Goal: Information Seeking & Learning: Learn about a topic

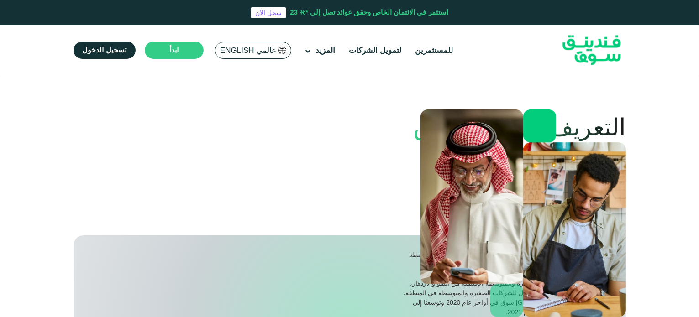
drag, startPoint x: 532, startPoint y: 172, endPoint x: 624, endPoint y: 169, distance: 92.2
click at [624, 169] on div "فندينق سوق" at bounding box center [520, 181] width 212 height 36
click at [454, 169] on div "فندينق سوق" at bounding box center [520, 181] width 212 height 36
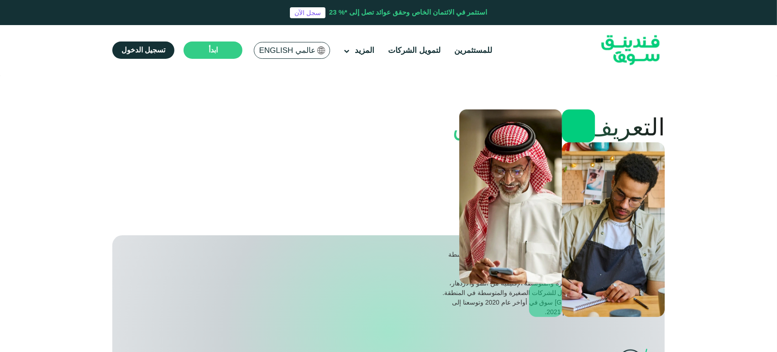
click at [283, 53] on span "عالمي English" at bounding box center [287, 50] width 56 height 10
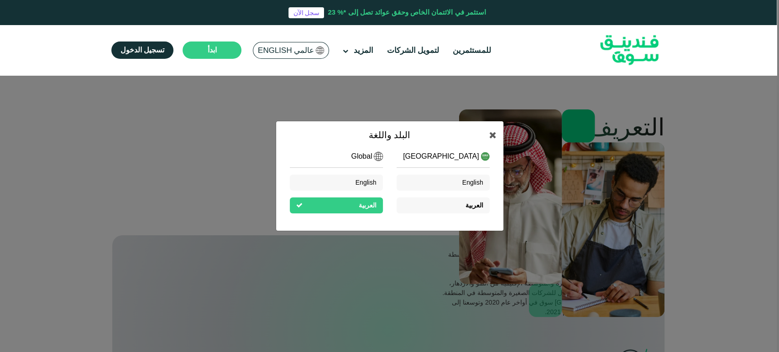
click at [449, 207] on div "العربية" at bounding box center [443, 206] width 93 height 16
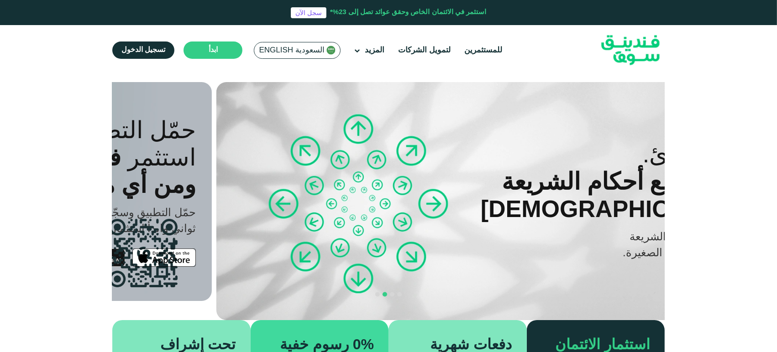
drag, startPoint x: 538, startPoint y: 194, endPoint x: 678, endPoint y: 172, distance: 141.9
click at [639, 170] on div "التوافق مع أحكام الشريعة [DEMOGRAPHIC_DATA]" at bounding box center [615, 195] width 276 height 55
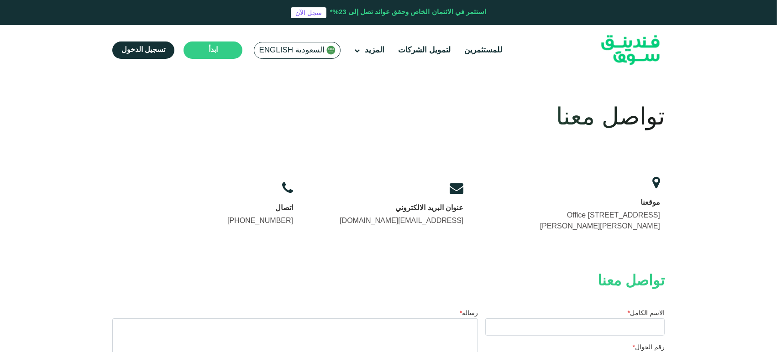
drag, startPoint x: 226, startPoint y: 219, endPoint x: 302, endPoint y: 222, distance: 75.8
click at [302, 222] on div "موقعنا Office 14, Floor 2, Uthman Ibn Affan Rd, Al Izdihar, Riyadh 12487, Saudi…" at bounding box center [444, 205] width 442 height 64
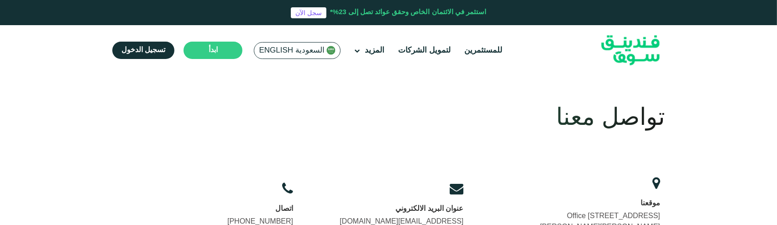
click at [623, 45] on img at bounding box center [630, 50] width 89 height 46
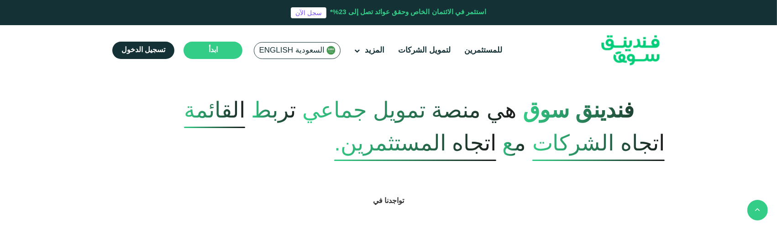
scroll to position [304, 0]
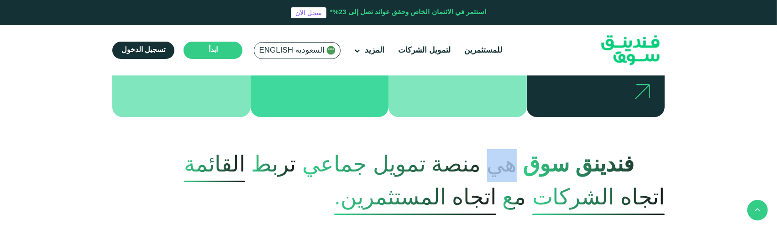
drag, startPoint x: 492, startPoint y: 152, endPoint x: 519, endPoint y: 154, distance: 27.4
click at [517, 154] on span "هي منصة تمويل جماعي" at bounding box center [409, 165] width 215 height 39
click at [438, 157] on span "هي منصة تمويل جماعي" at bounding box center [409, 165] width 215 height 39
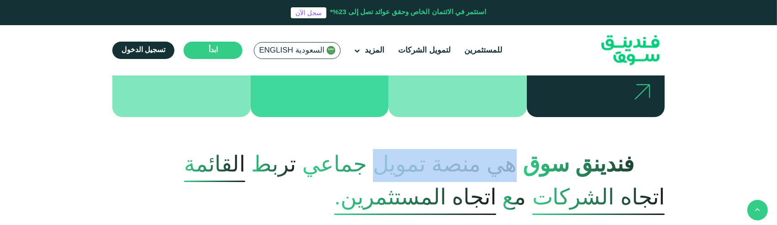
drag, startPoint x: 498, startPoint y: 151, endPoint x: 377, endPoint y: 153, distance: 121.4
click at [377, 153] on span "هي منصة تمويل جماعي" at bounding box center [409, 165] width 215 height 39
copy span "هي منصة تمويل"
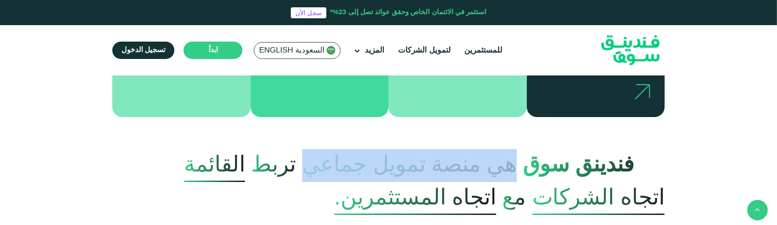
drag, startPoint x: 305, startPoint y: 154, endPoint x: 517, endPoint y: 156, distance: 211.3
click at [517, 156] on span "هي منصة تمويل جماعي" at bounding box center [409, 165] width 215 height 39
copy span "هي منصة تمويل جماعي"
click at [502, 157] on span "هي منصة تمويل جماعي" at bounding box center [409, 165] width 215 height 39
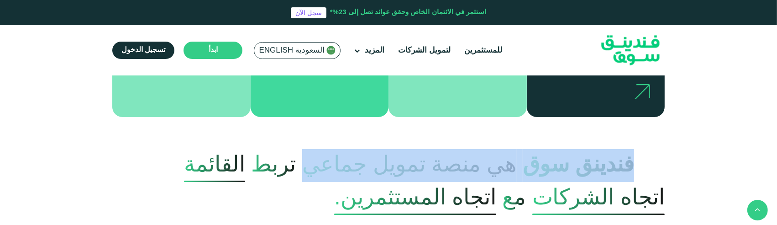
drag, startPoint x: 638, startPoint y: 149, endPoint x: 303, endPoint y: 149, distance: 335.0
click at [303, 149] on p "فندينق سوق هي منصة تمويل جماعي تربط القائمة اتجاه الشركات مع اتجاه المستثمرين." at bounding box center [388, 182] width 552 height 66
copy p "فندينق سوق هي منصة تمويل جماعي"
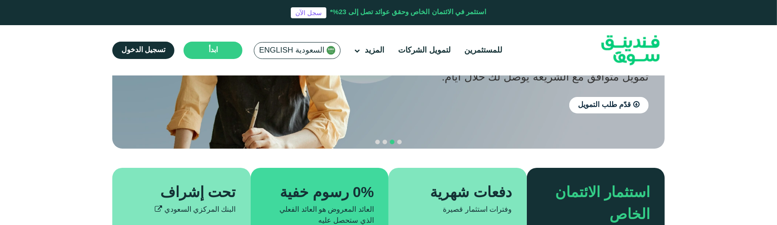
scroll to position [152, 0]
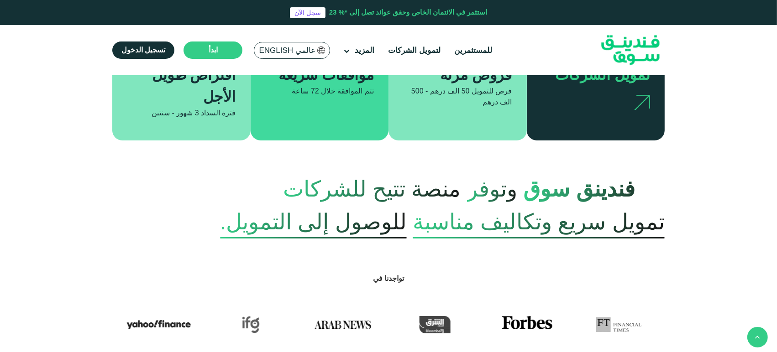
scroll to position [253, 0]
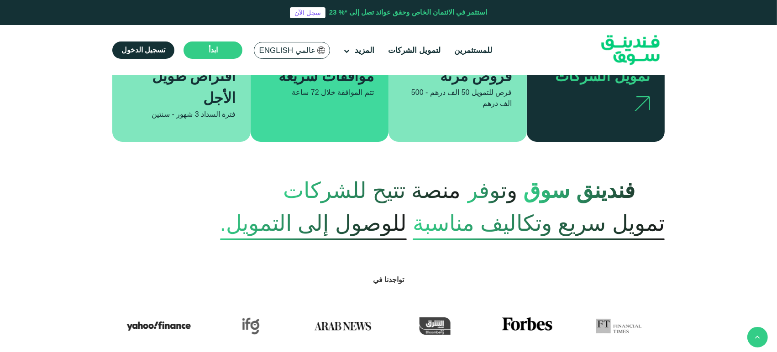
click at [517, 193] on span "وتوفر" at bounding box center [492, 190] width 50 height 45
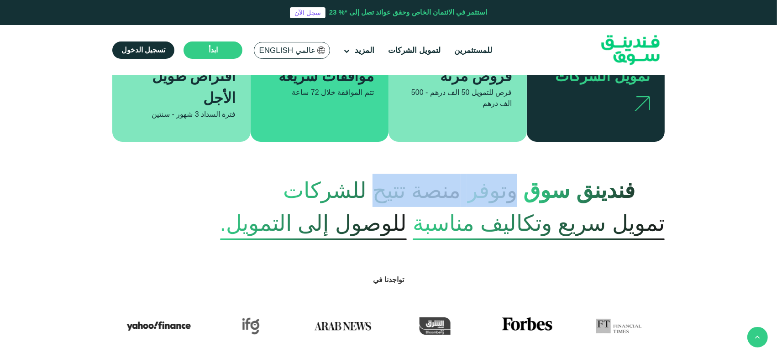
drag, startPoint x: 521, startPoint y: 193, endPoint x: 378, endPoint y: 196, distance: 142.9
click at [378, 196] on p "فندينق سوق وتوفر منصة تتيح للشركات تمويل سريع وتكاليف مناسبة للوصول إلى التمويل." at bounding box center [388, 207] width 552 height 66
copy p "وتوفر منصة تتيح"
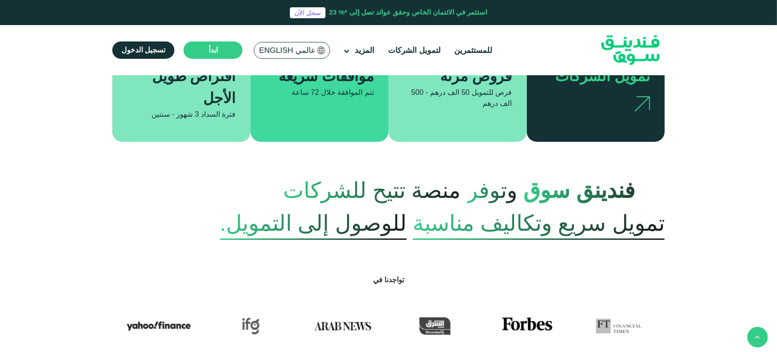
click at [435, 218] on span "تمويل سريع وتكاليف مناسبة" at bounding box center [539, 223] width 252 height 33
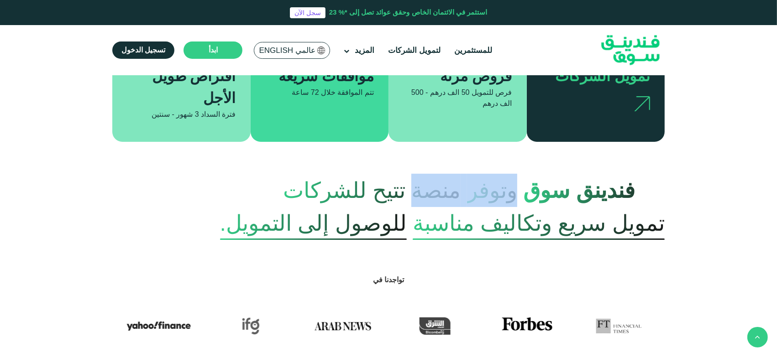
drag, startPoint x: 418, startPoint y: 191, endPoint x: 520, endPoint y: 193, distance: 102.3
click at [520, 193] on p "فندينق سوق وتوفر منصة تتيح للشركات تمويل سريع وتكاليف مناسبة للوصول إلى التمويل." at bounding box center [388, 207] width 552 height 66
copy p "وتوفر منصة"
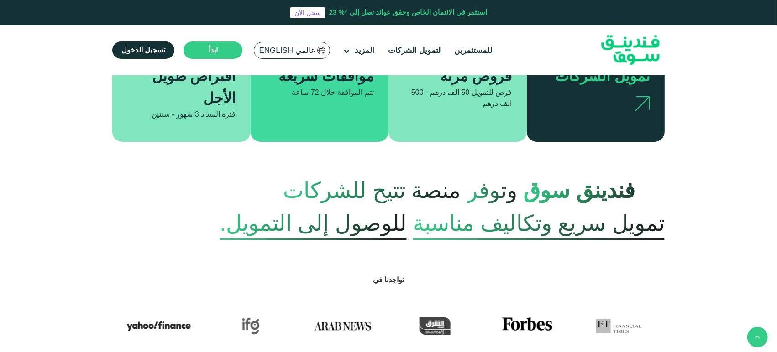
click at [544, 196] on span "فندينق سوق" at bounding box center [594, 190] width 142 height 45
drag, startPoint x: 293, startPoint y: 189, endPoint x: 366, endPoint y: 189, distance: 72.6
click at [366, 189] on p "فندينق سوق وتوفر منصة تتيح للشركات تمويل سريع وتكاليف مناسبة للوصول إلى التمويل." at bounding box center [388, 207] width 552 height 66
copy span "للشركات"
click at [425, 187] on span "منصة تتيح للشركات" at bounding box center [372, 190] width 178 height 45
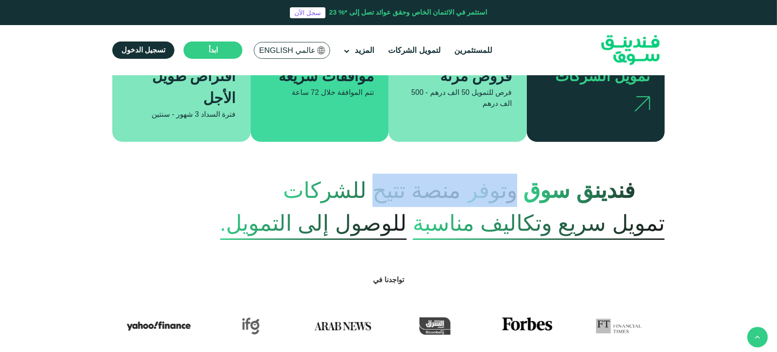
drag, startPoint x: 377, startPoint y: 187, endPoint x: 519, endPoint y: 189, distance: 142.4
click at [519, 189] on p "فندينق سوق وتوفر منصة تتيح للشركات تمويل سريع وتكاليف مناسبة للوصول إلى التمويل." at bounding box center [388, 207] width 552 height 66
copy p "وتوفر منصة تتيح"
click at [398, 197] on span "منصة تتيح للشركات" at bounding box center [372, 190] width 178 height 45
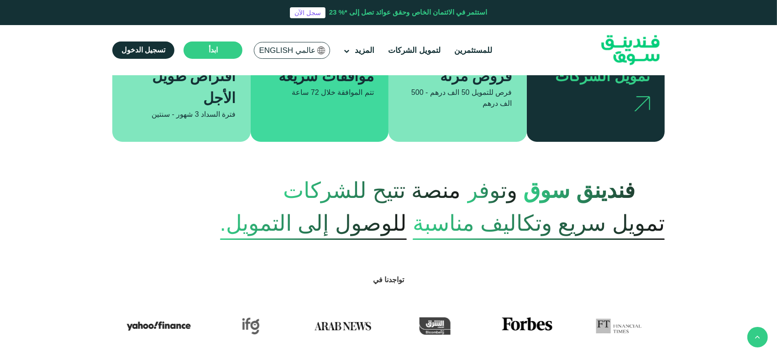
click at [391, 190] on span "منصة تتيح للشركات" at bounding box center [372, 190] width 178 height 45
copy span "تتيح"
click at [428, 189] on span "منصة تتيح للشركات" at bounding box center [372, 190] width 178 height 45
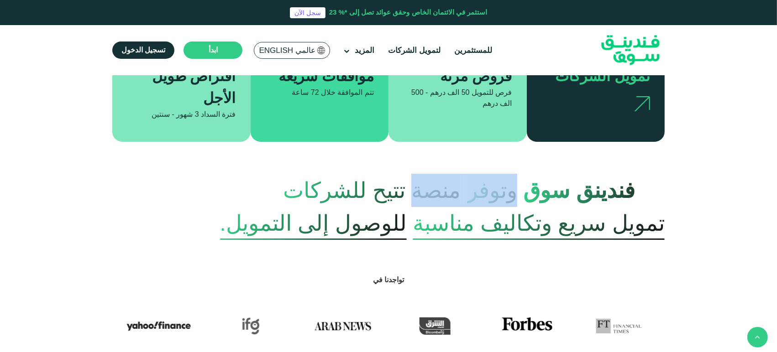
drag, startPoint x: 418, startPoint y: 187, endPoint x: 523, endPoint y: 194, distance: 104.8
click at [523, 194] on p "فندينق سوق وتوفر منصة تتيح للشركات تمويل سريع وتكاليف مناسبة للوصول إلى التمويل." at bounding box center [388, 207] width 552 height 66
copy p "وتوفر منصة"
click at [447, 144] on section "فندينق سوق وتوفر منصة تتيح للشركات تمويل سريع وتكاليف مناسبة للوصول إلى التمويل." at bounding box center [388, 191] width 777 height 98
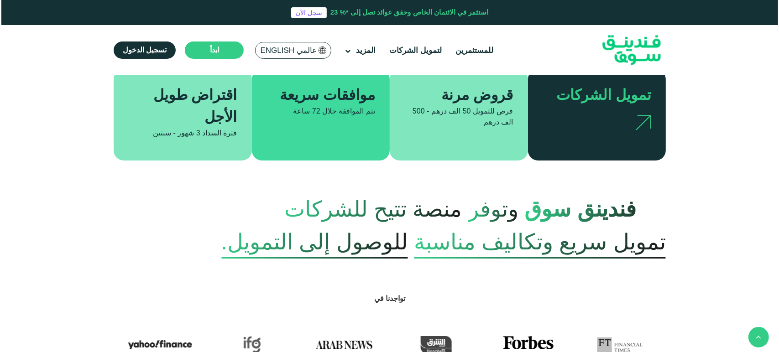
scroll to position [0, 0]
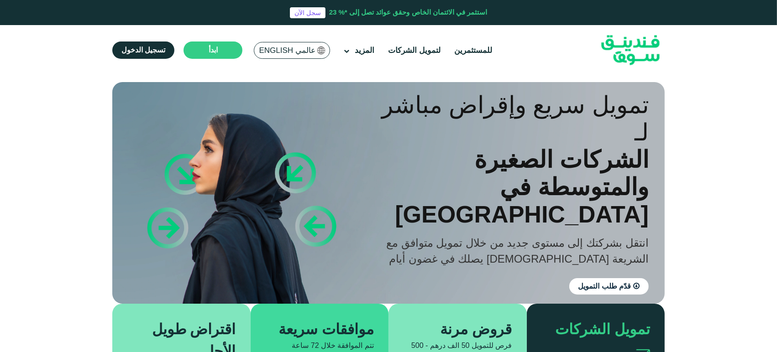
click at [312, 46] on span "عالمي English" at bounding box center [287, 50] width 56 height 10
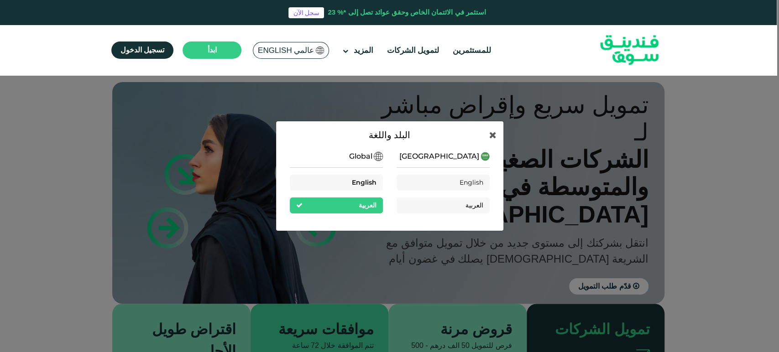
click at [357, 181] on span "English" at bounding box center [364, 182] width 25 height 8
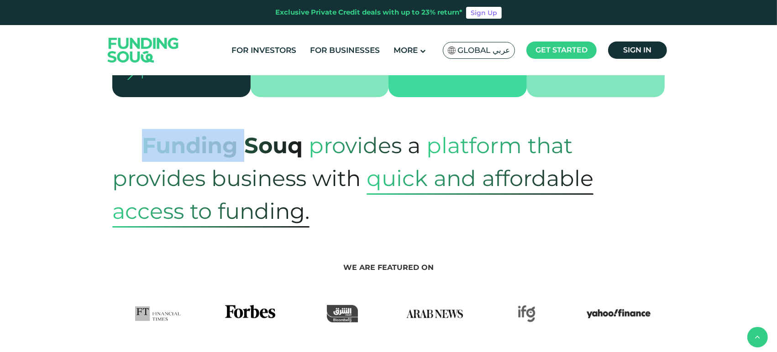
drag, startPoint x: 141, startPoint y: 146, endPoint x: 256, endPoint y: 153, distance: 114.8
click at [250, 152] on strong "Funding Souq" at bounding box center [222, 145] width 161 height 26
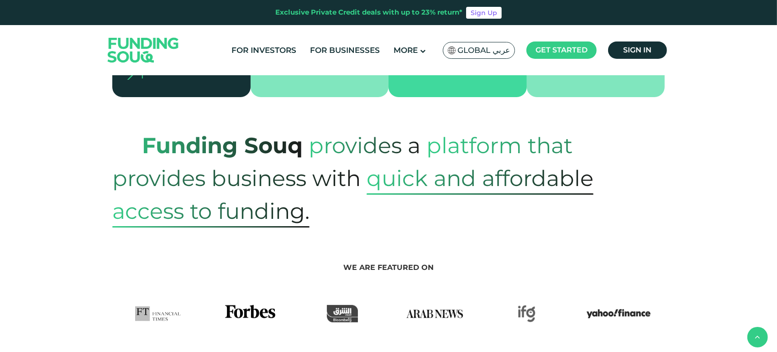
click at [304, 149] on p "Funding Souq provides a platform that provides business with quick and affordab…" at bounding box center [388, 178] width 552 height 99
drag, startPoint x: 317, startPoint y: 143, endPoint x: 401, endPoint y: 145, distance: 84.0
click at [401, 145] on span "provides a" at bounding box center [365, 145] width 112 height 45
copy span "provides"
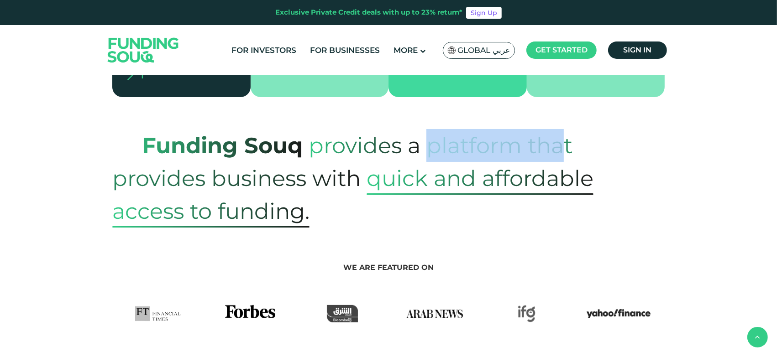
drag, startPoint x: 425, startPoint y: 142, endPoint x: 564, endPoint y: 144, distance: 139.7
click at [564, 144] on p "Funding Souq provides a platform that provides business with quick and affordab…" at bounding box center [388, 178] width 552 height 99
